Goal: Go to known website: Access a specific website the user already knows

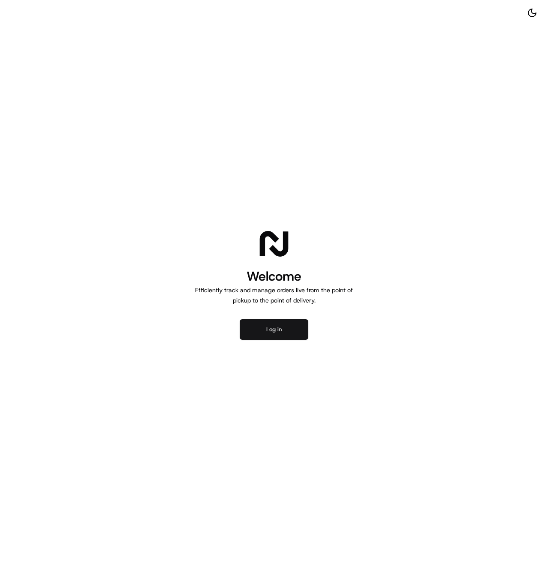
click at [271, 336] on button "Log in" at bounding box center [274, 329] width 69 height 21
